Goal: Transaction & Acquisition: Book appointment/travel/reservation

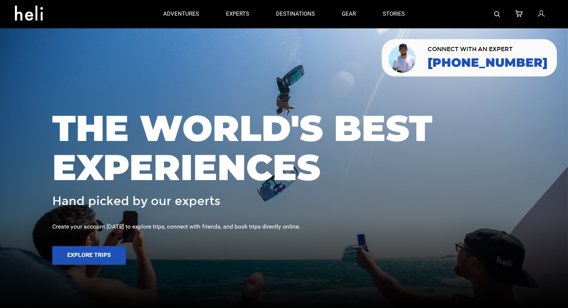
click at [496, 11] on img at bounding box center [497, 14] width 6 height 6
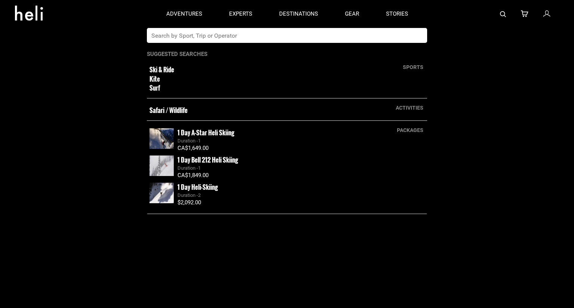
click at [323, 41] on input "text" at bounding box center [279, 35] width 265 height 15
click at [323, 38] on input "text" at bounding box center [279, 35] width 265 height 15
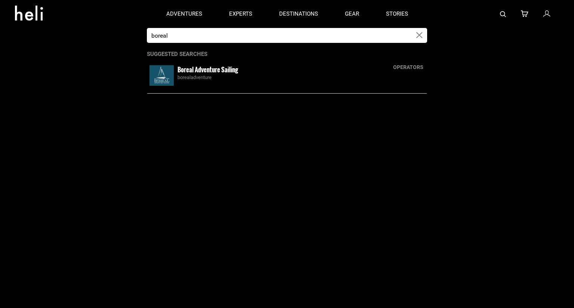
type input "boreal"
click at [204, 74] on div "borealadventure" at bounding box center [300, 77] width 247 height 7
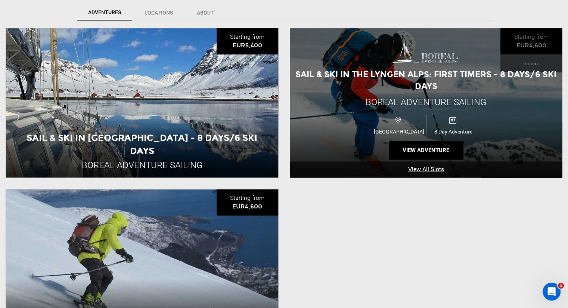
scroll to position [299, 0]
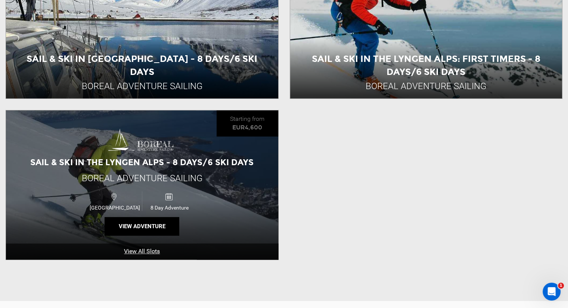
click at [140, 166] on span "Sail & Ski in the Lyngen Alps - 8 Days/6 Ski Days" at bounding box center [141, 163] width 223 height 10
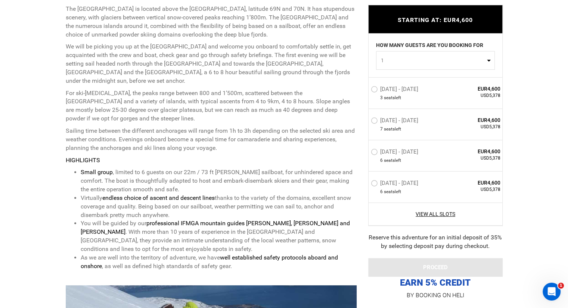
scroll to position [336, 0]
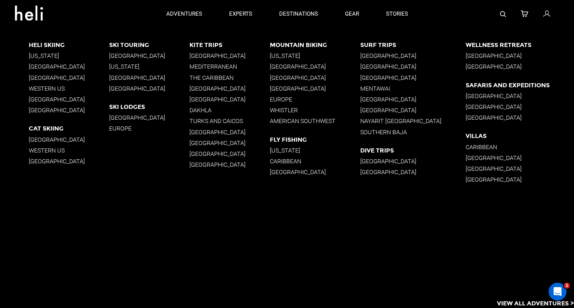
click at [120, 89] on p "[GEOGRAPHIC_DATA]" at bounding box center [149, 88] width 80 height 7
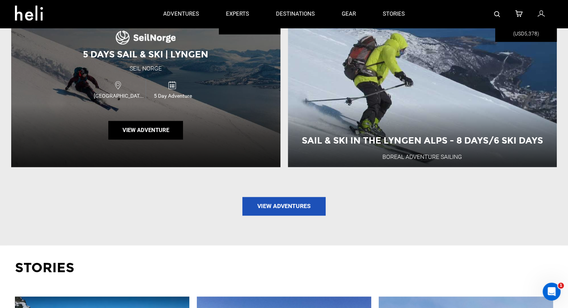
scroll to position [934, 0]
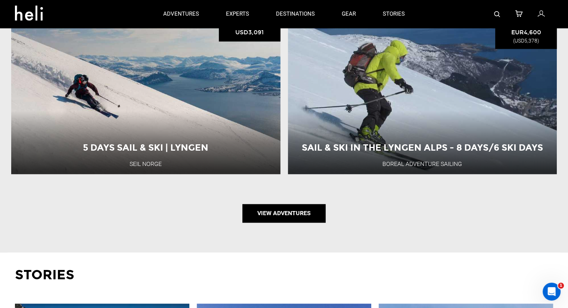
drag, startPoint x: 274, startPoint y: 214, endPoint x: 275, endPoint y: 209, distance: 4.9
click at [274, 214] on link "View Adventures" at bounding box center [283, 213] width 83 height 19
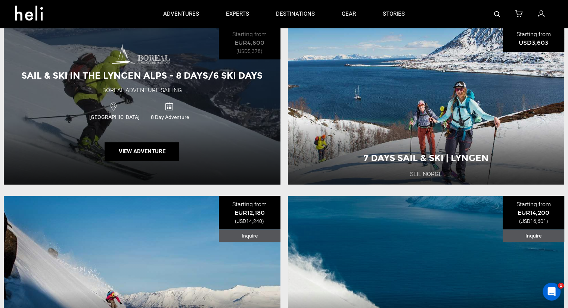
scroll to position [747, 0]
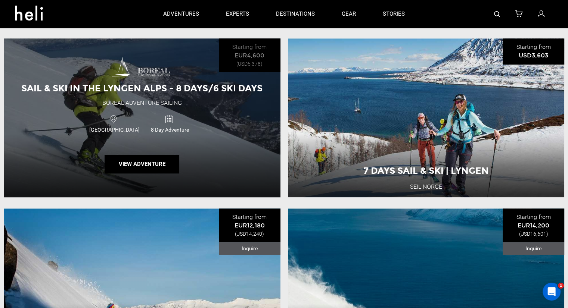
click at [125, 78] on img at bounding box center [142, 68] width 60 height 22
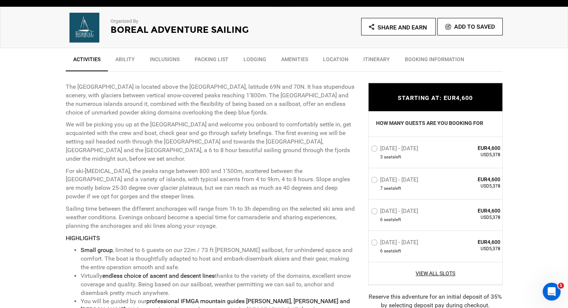
scroll to position [299, 0]
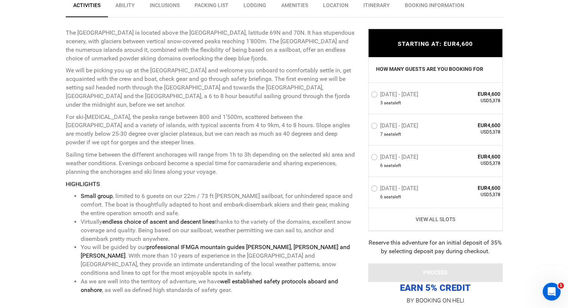
click at [437, 217] on link "View All Slots" at bounding box center [436, 219] width 130 height 7
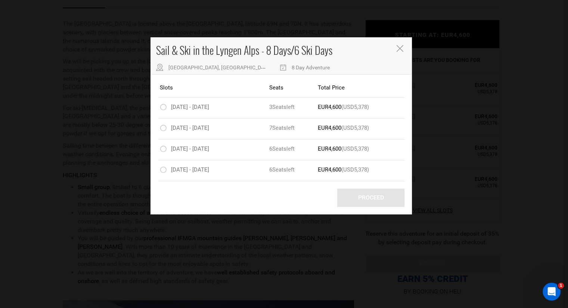
click at [73, 184] on div "Sail & Ski in the Lyngen Alps - 8 Days/6 Ski Days Lyngen Alps, Nord-lenangen, N…" at bounding box center [284, 154] width 568 height 308
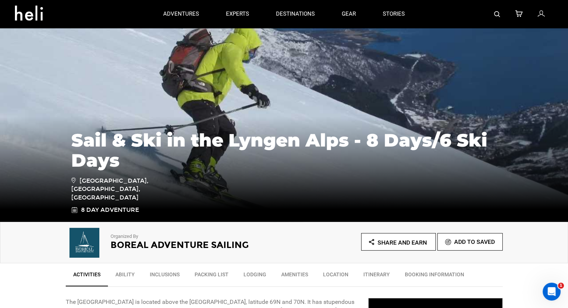
scroll to position [0, 0]
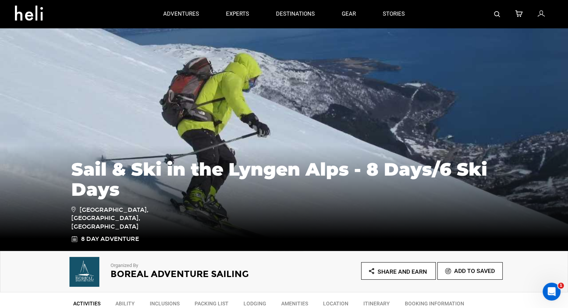
click at [499, 16] on link at bounding box center [497, 14] width 6 height 28
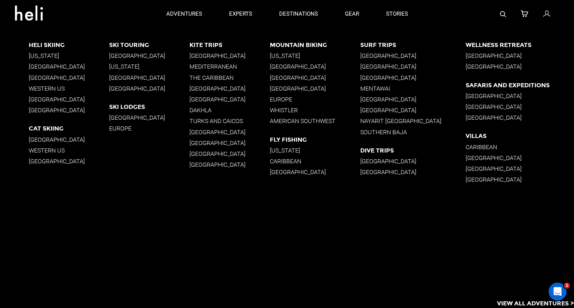
click at [48, 109] on p "[GEOGRAPHIC_DATA]" at bounding box center [69, 110] width 80 height 7
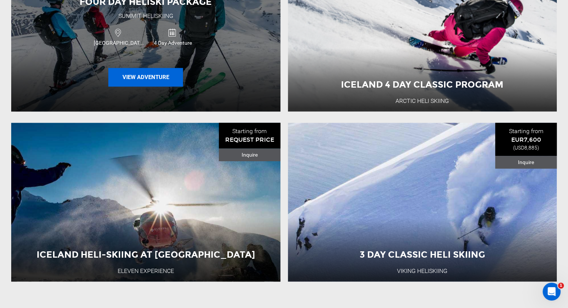
scroll to position [896, 0]
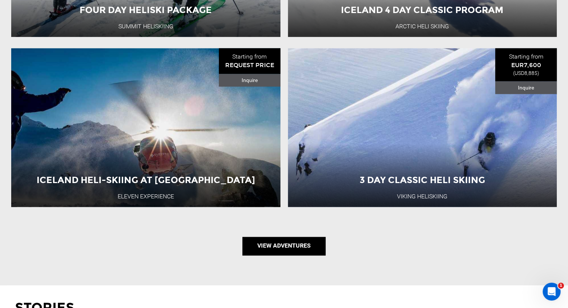
click at [286, 239] on link "View Adventures" at bounding box center [283, 246] width 83 height 19
type input "Ski & Ride"
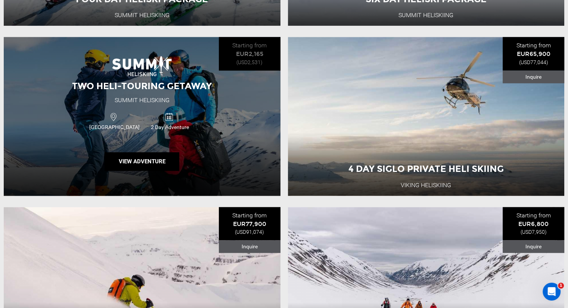
scroll to position [1046, 0]
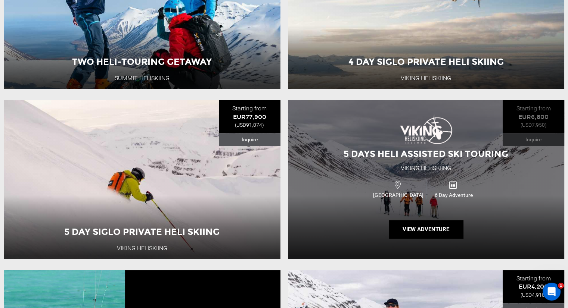
click at [422, 159] on span "5 Days Heli Assisted Ski Touring" at bounding box center [426, 154] width 165 height 11
